Goal: Information Seeking & Learning: Learn about a topic

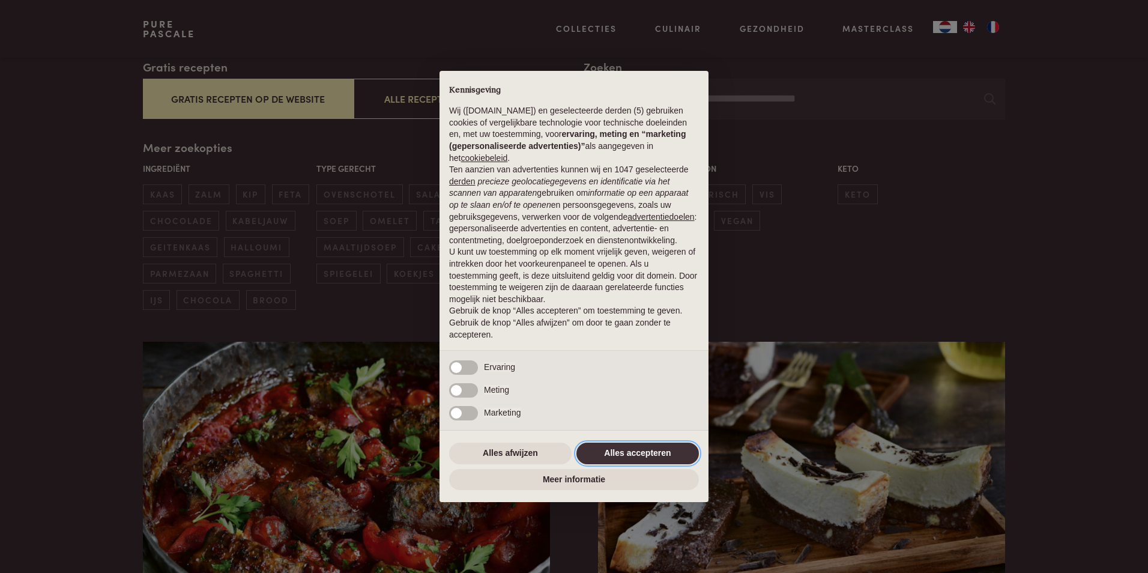
click at [625, 451] on button "Alles accepteren" at bounding box center [638, 454] width 123 height 22
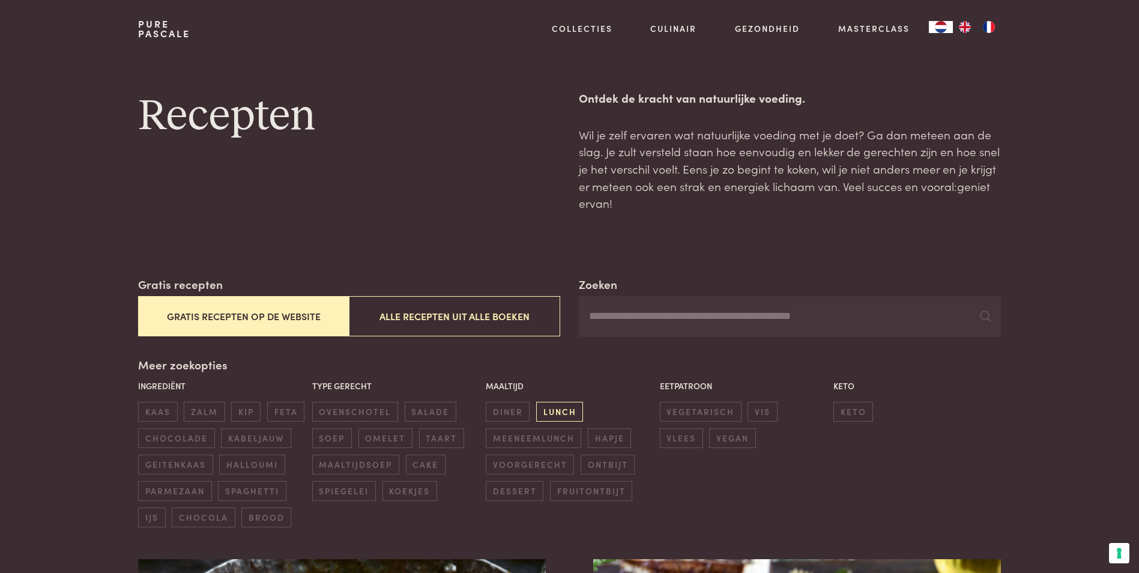
click at [556, 414] on span "lunch" at bounding box center [559, 412] width 47 height 20
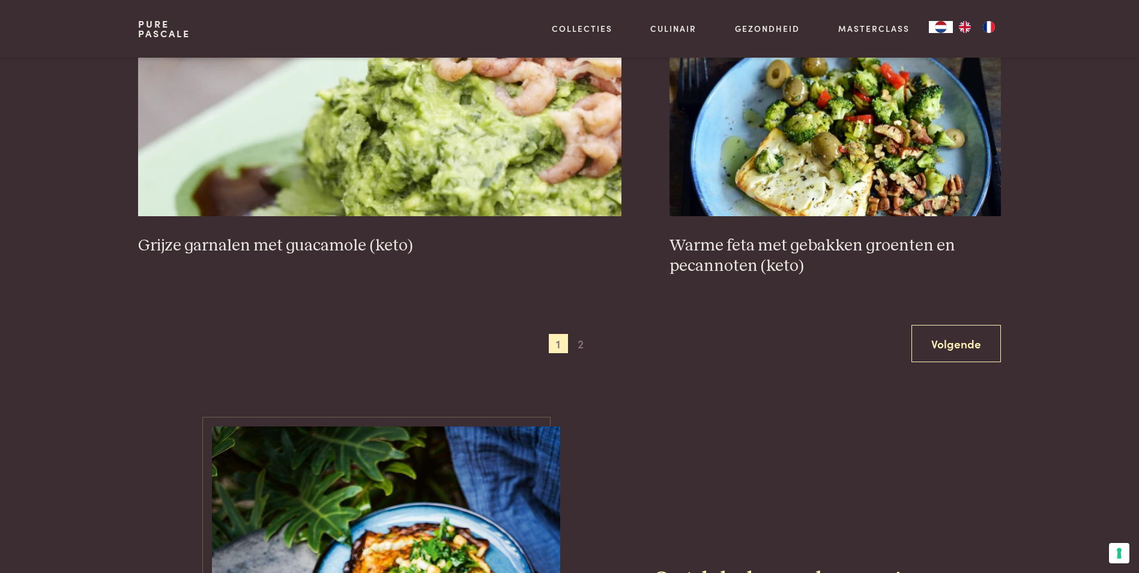
scroll to position [2238, 0]
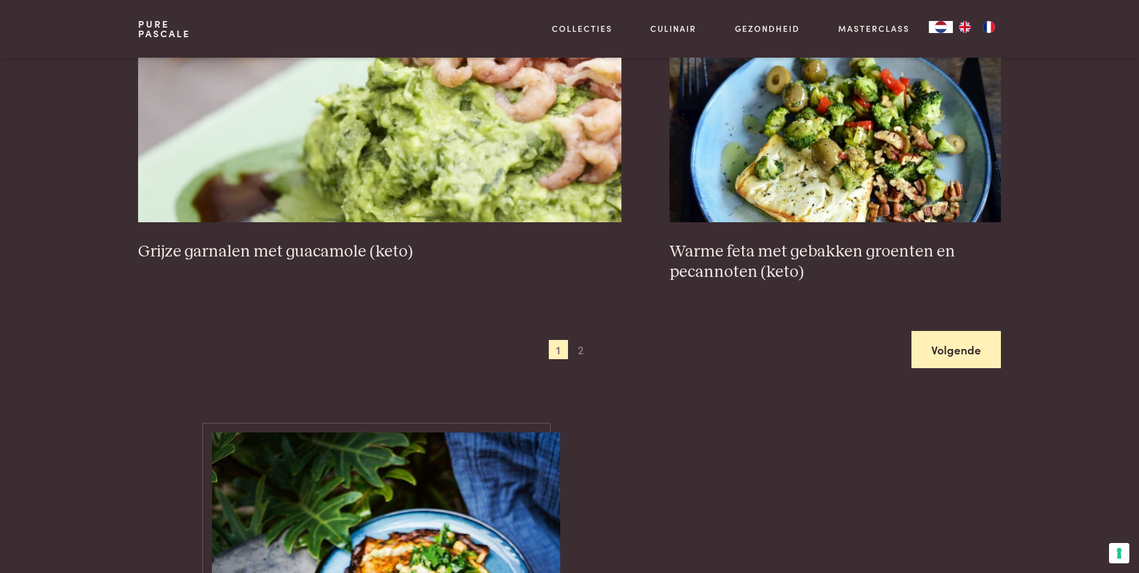
click at [940, 353] on link "Volgende" at bounding box center [956, 350] width 89 height 38
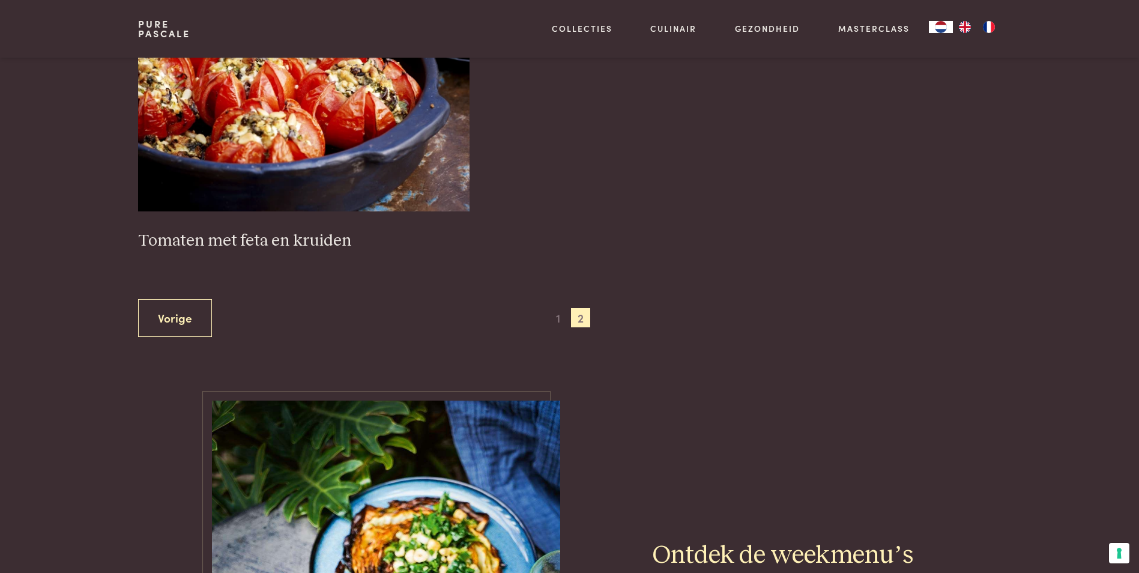
scroll to position [1926, 0]
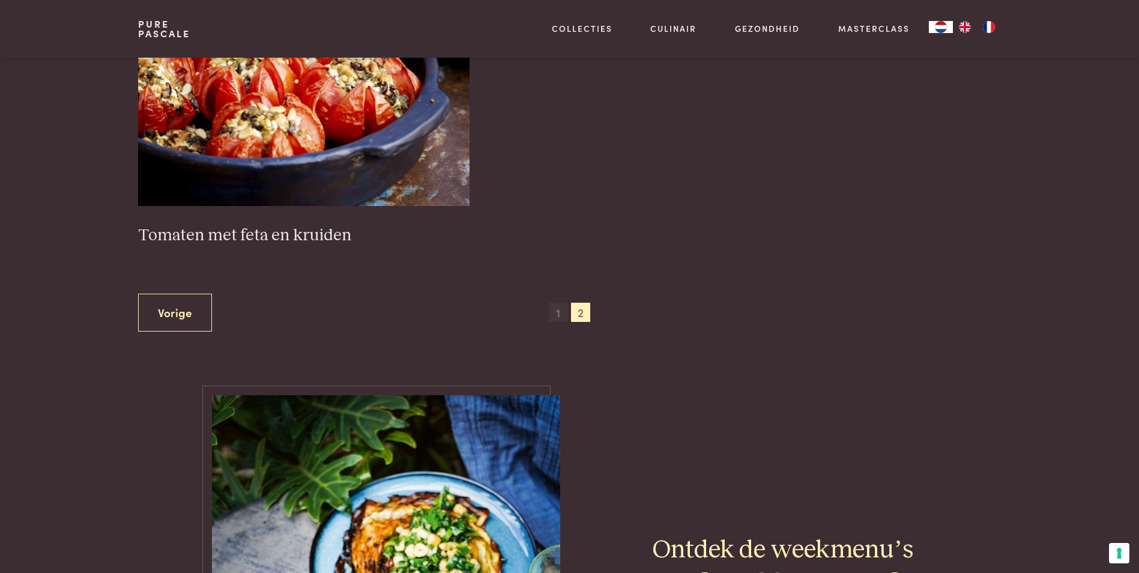
click at [563, 310] on span "1" at bounding box center [558, 312] width 19 height 19
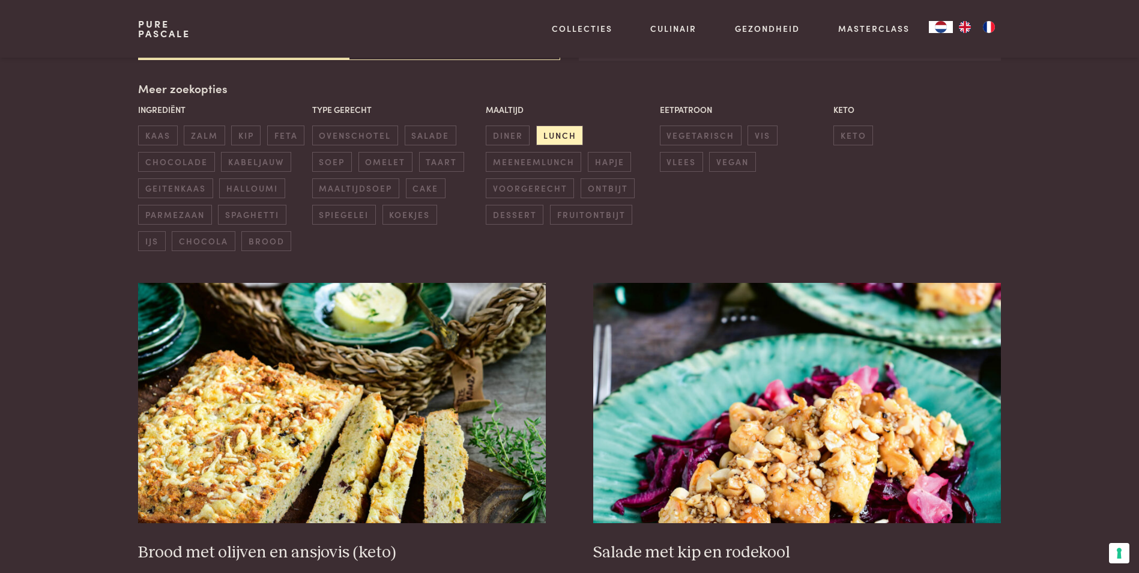
scroll to position [276, 0]
click at [402, 444] on img at bounding box center [341, 403] width 407 height 240
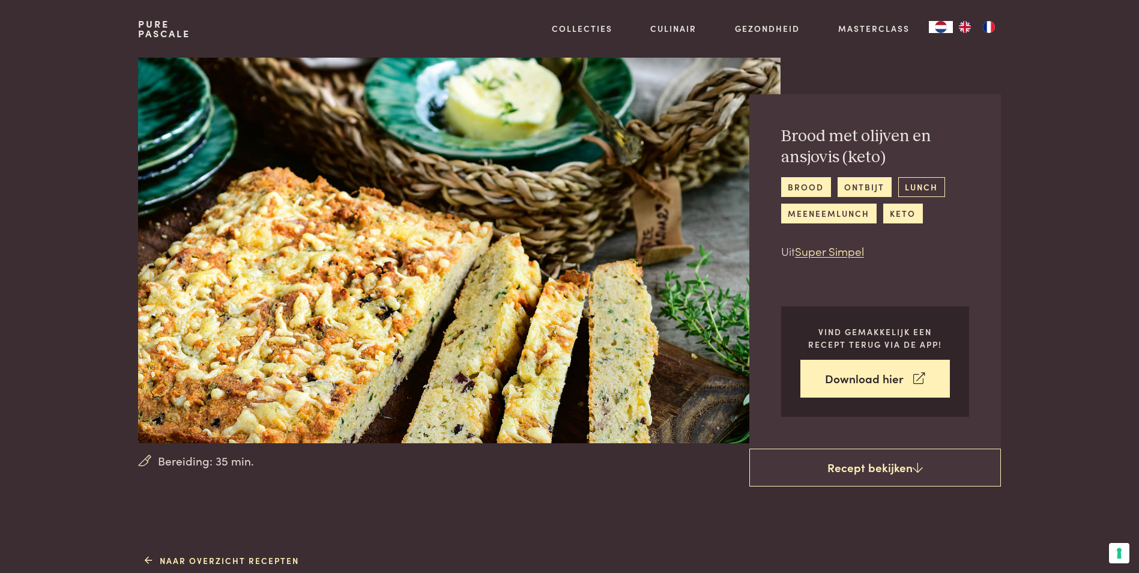
click at [928, 180] on link "lunch" at bounding box center [921, 187] width 47 height 20
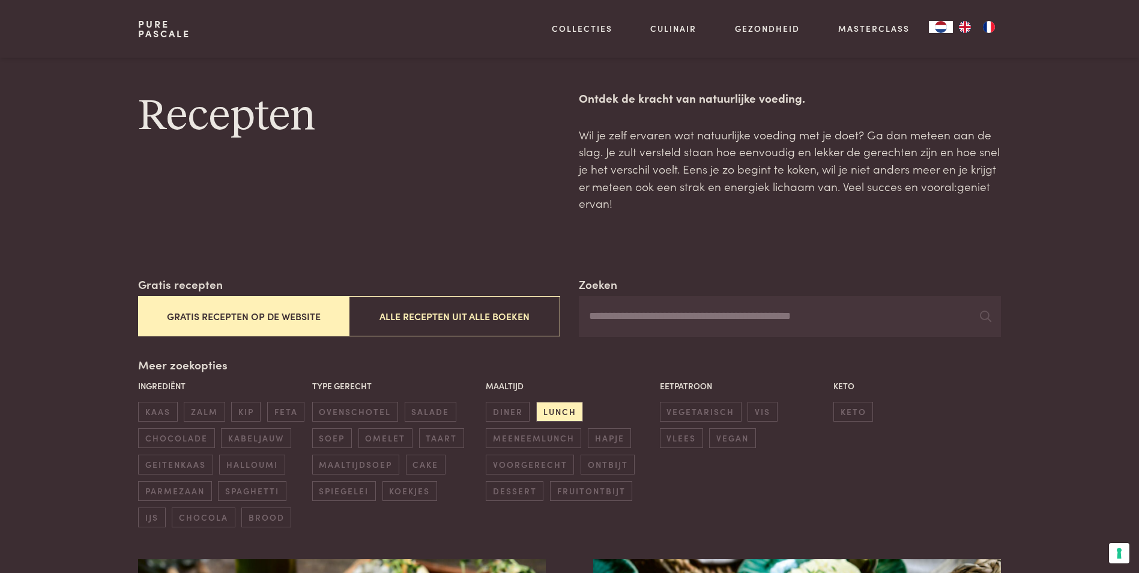
scroll to position [501, 0]
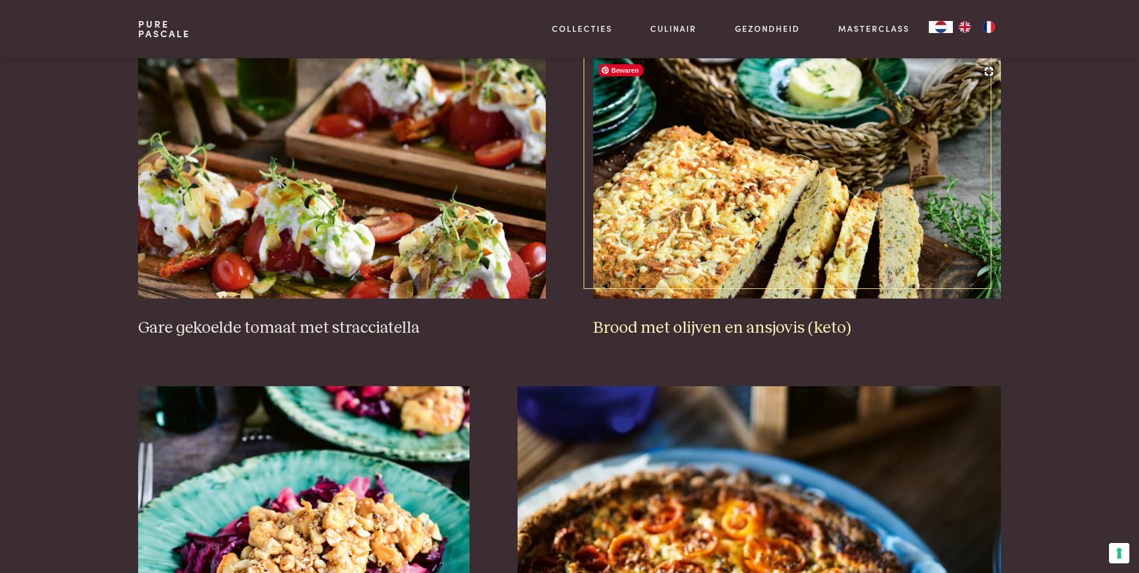
click at [822, 211] on img at bounding box center [796, 178] width 407 height 240
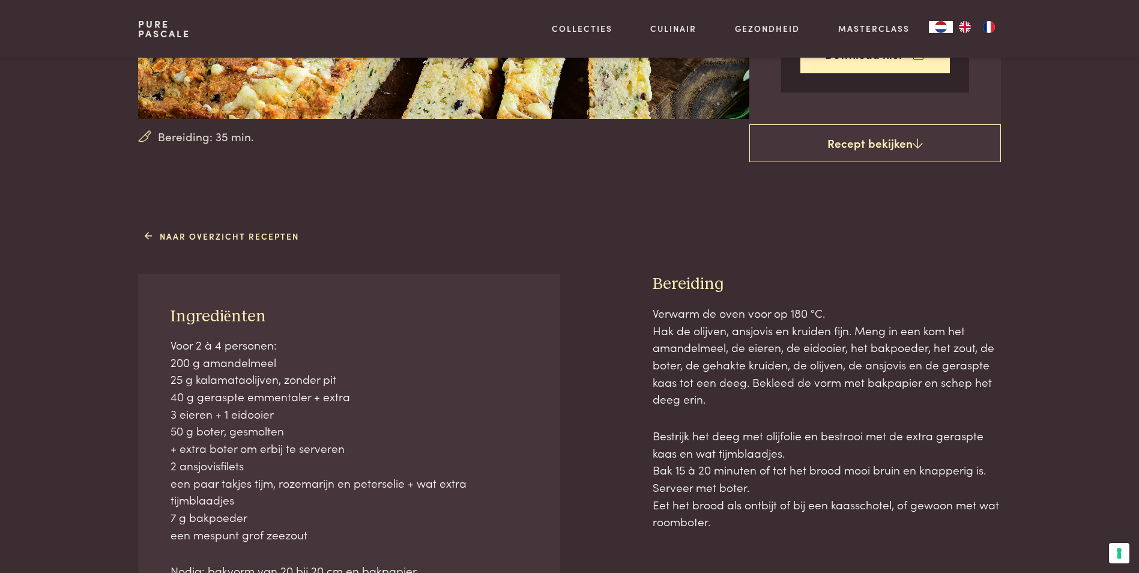
scroll to position [344, 0]
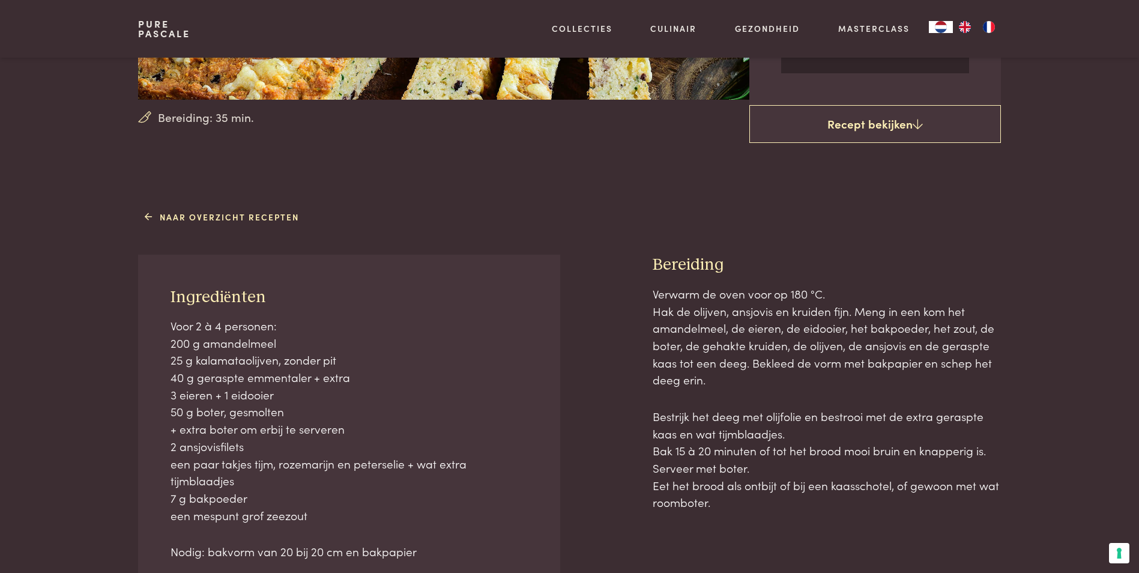
drag, startPoint x: 1130, startPoint y: 196, endPoint x: 1128, endPoint y: 216, distance: 19.9
click at [1128, 216] on main "Bereiding: 35 min. Brood met olijven en ansjovis (keto) brood ontbijt lunch mee…" at bounding box center [569, 502] width 1139 height 1692
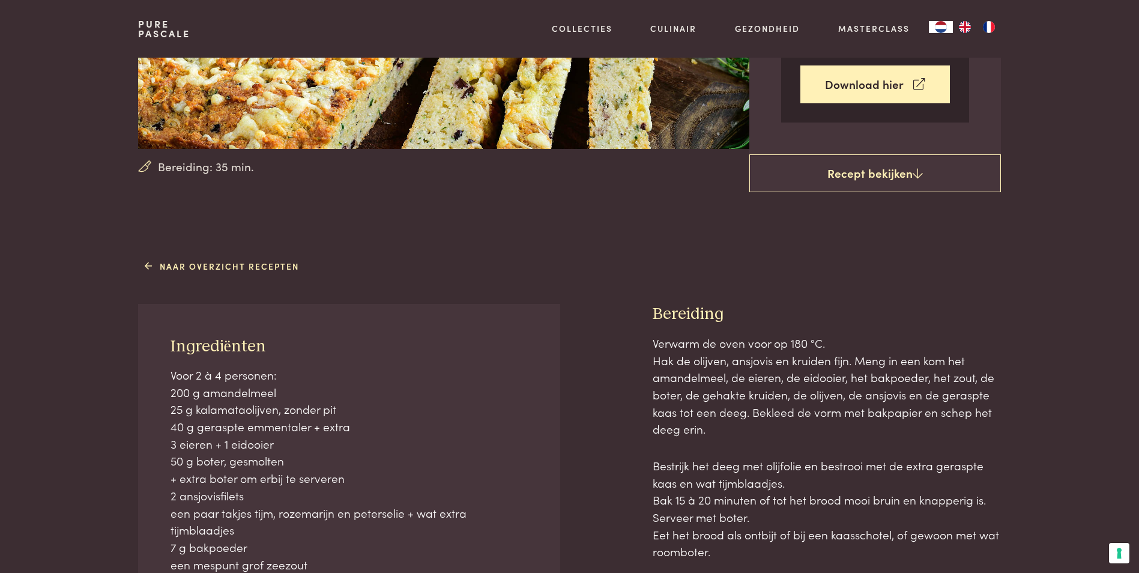
scroll to position [0, 0]
